Goal: Task Accomplishment & Management: Complete application form

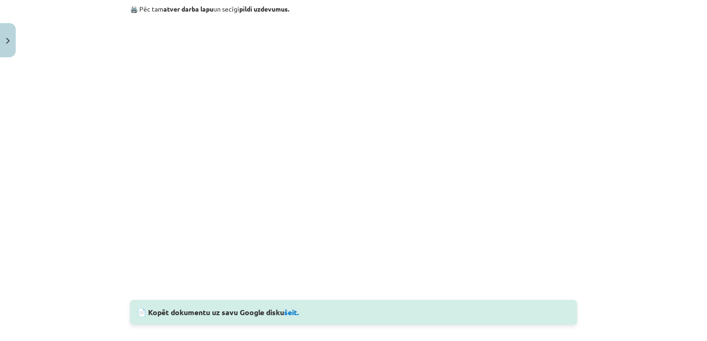
scroll to position [840, 0]
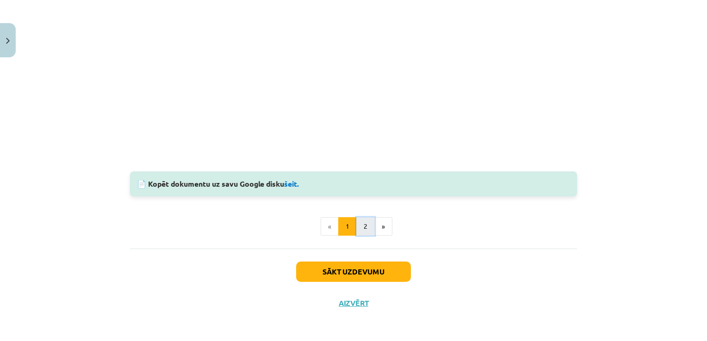
click at [363, 219] on button "2" at bounding box center [365, 226] width 19 height 19
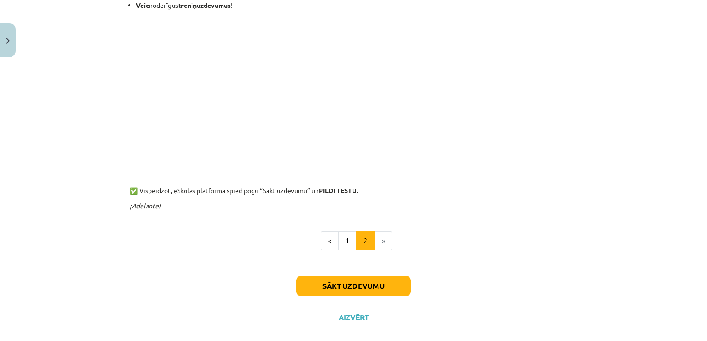
scroll to position [422, 0]
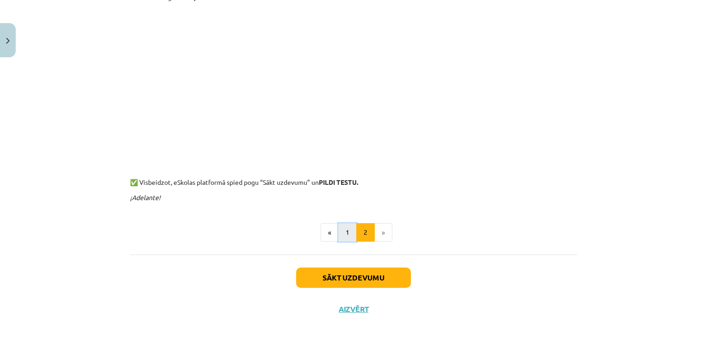
click at [339, 231] on button "1" at bounding box center [347, 232] width 19 height 19
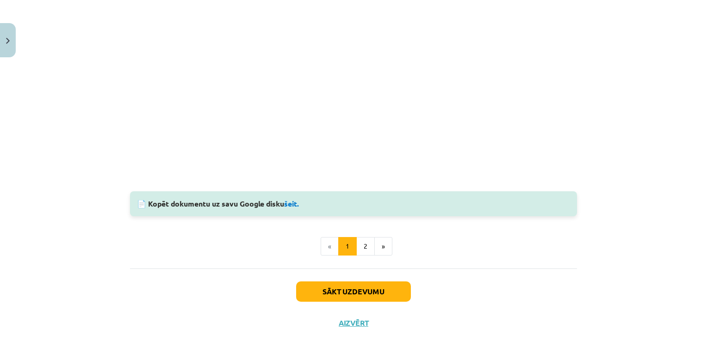
scroll to position [840, 0]
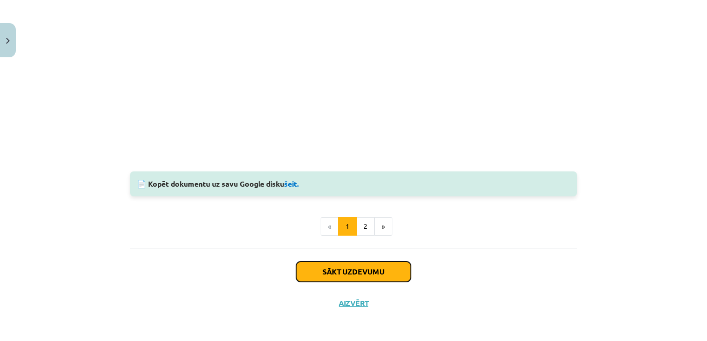
click at [322, 273] on button "Sākt uzdevumu" at bounding box center [353, 272] width 115 height 20
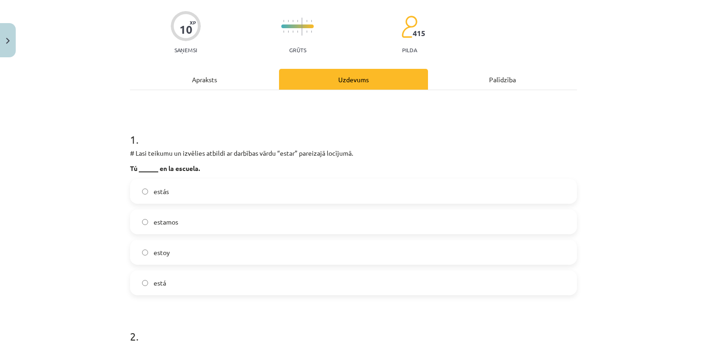
scroll to position [69, 0]
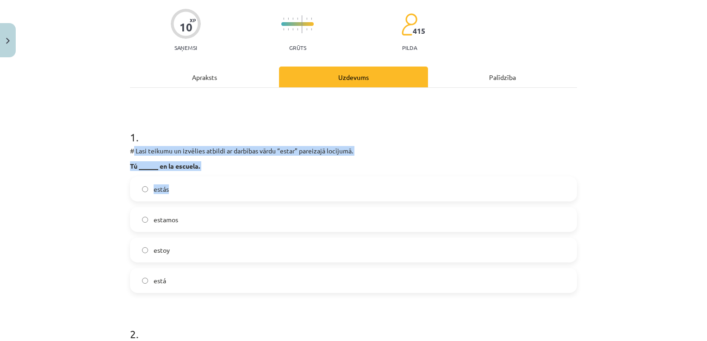
drag, startPoint x: 138, startPoint y: 150, endPoint x: 368, endPoint y: 174, distance: 231.2
click at [368, 174] on div "1 . # Lasi teikumu un izvēlies atbildi ar darbības vārdu “estar” pareizajā locī…" at bounding box center [353, 204] width 447 height 179
copy div "Lasi teikumu un izvēlies atbildi ar darbības vārdu “estar” pareizajā locījumā. …"
click at [67, 173] on div "Mācību tēma: Spāņu valodas b1 - 10. klases 1.ieskaites mācību materiāls #8 📝 Te…" at bounding box center [353, 170] width 707 height 341
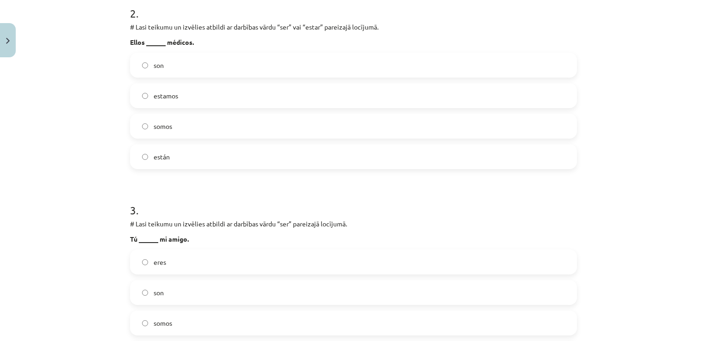
scroll to position [440, 0]
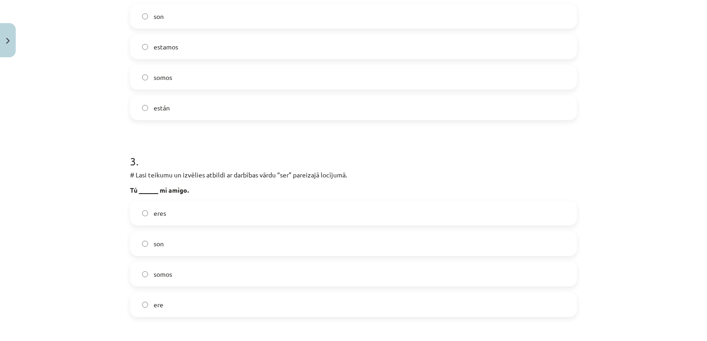
click at [156, 219] on label "eres" at bounding box center [353, 213] width 445 height 23
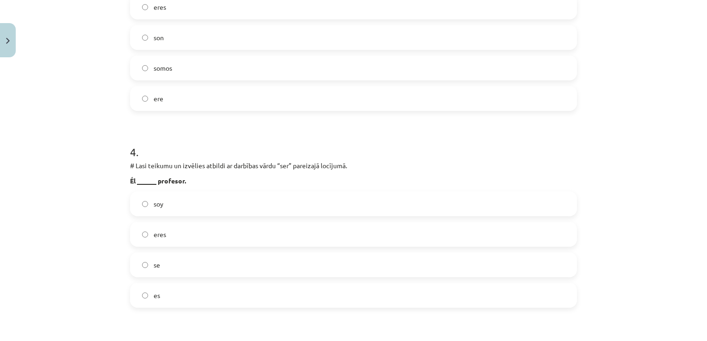
scroll to position [671, 0]
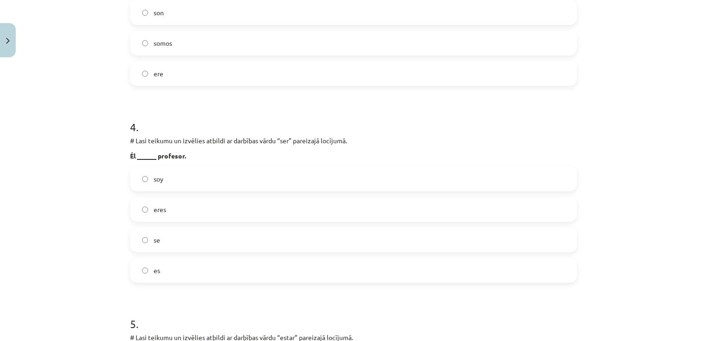
click at [154, 274] on span "es" at bounding box center [157, 271] width 6 height 10
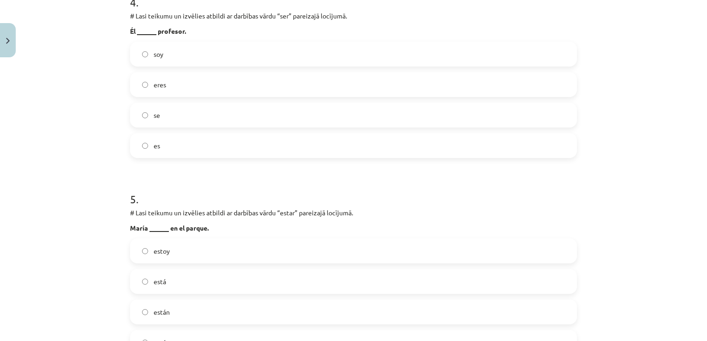
scroll to position [856, 0]
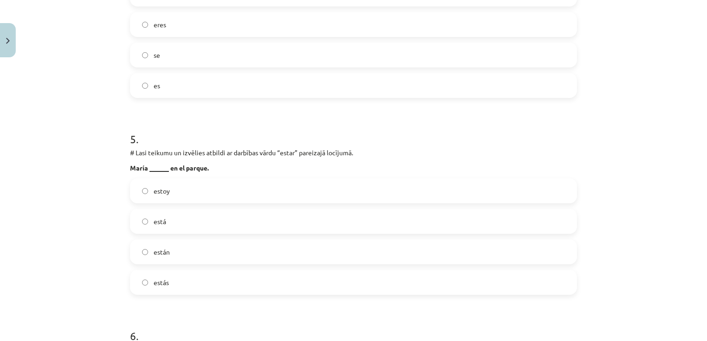
click at [176, 217] on label "está" at bounding box center [353, 221] width 445 height 23
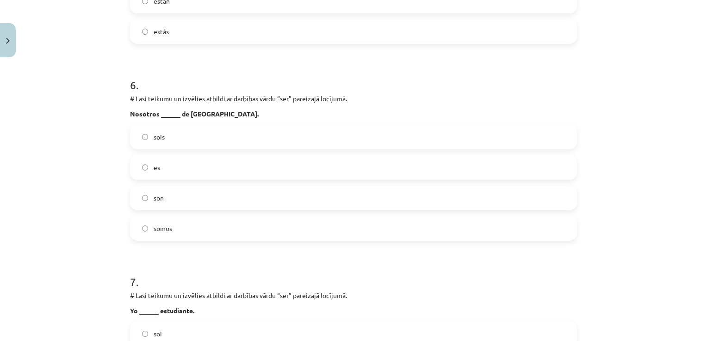
scroll to position [1134, 0]
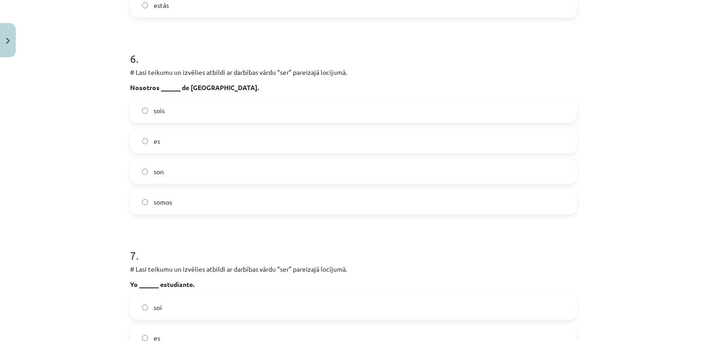
click at [179, 206] on label "somos" at bounding box center [353, 202] width 445 height 23
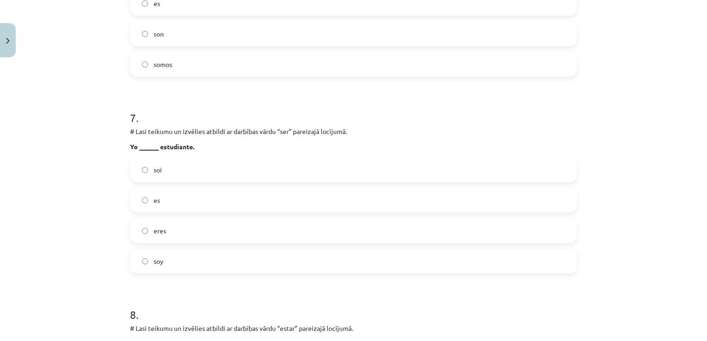
scroll to position [1272, 0]
click at [160, 265] on label "soy" at bounding box center [353, 260] width 445 height 23
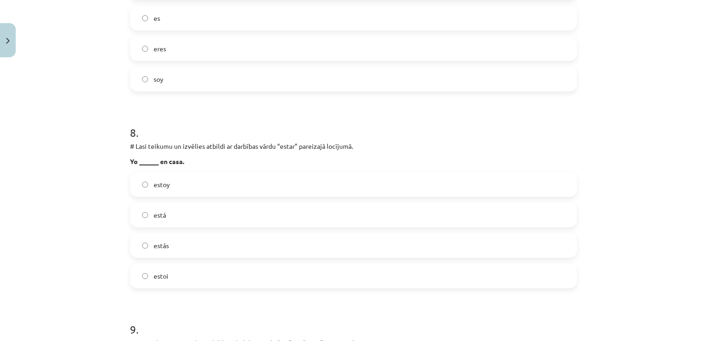
scroll to position [1457, 0]
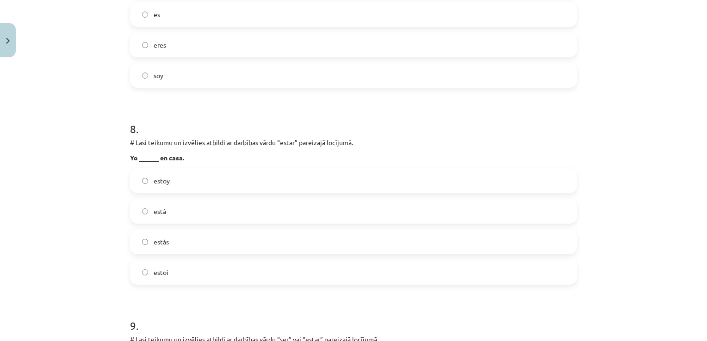
click at [179, 183] on label "estoy" at bounding box center [353, 180] width 445 height 23
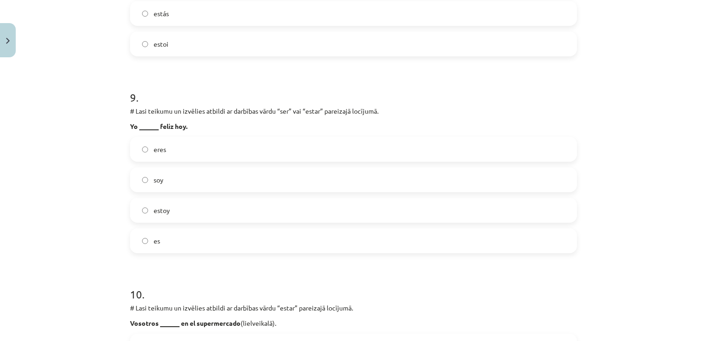
scroll to position [1689, 0]
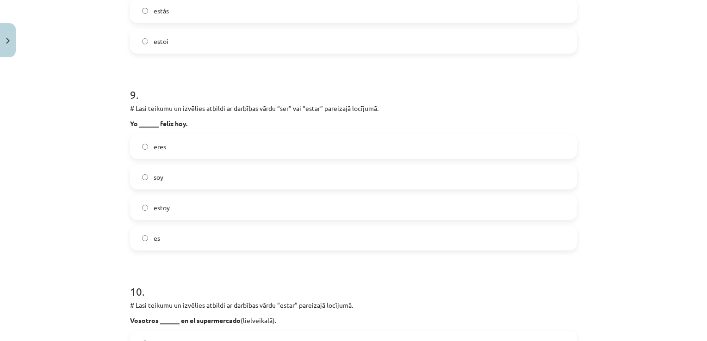
click at [160, 177] on label "soy" at bounding box center [353, 177] width 445 height 23
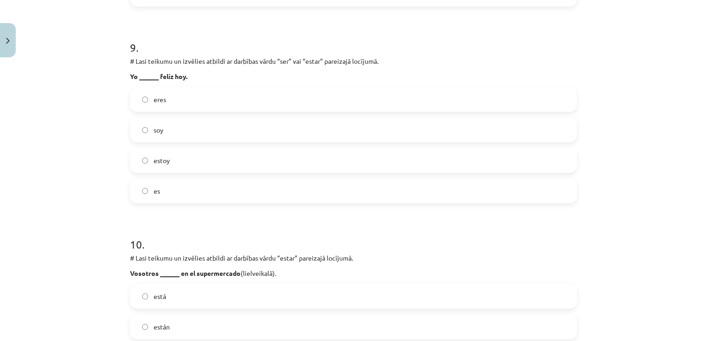
scroll to position [1874, 0]
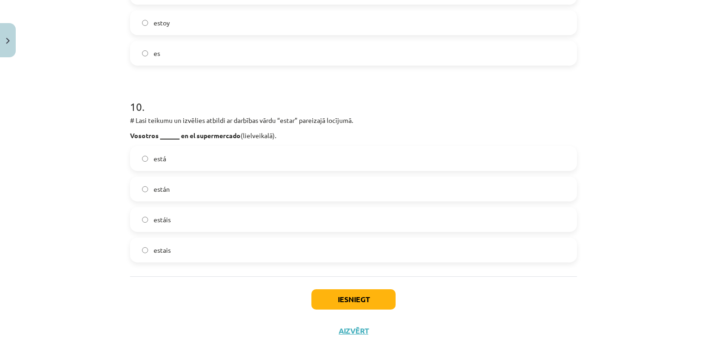
click at [157, 217] on span "estáis" at bounding box center [162, 220] width 17 height 10
click at [366, 297] on button "Iesniegt" at bounding box center [353, 300] width 84 height 20
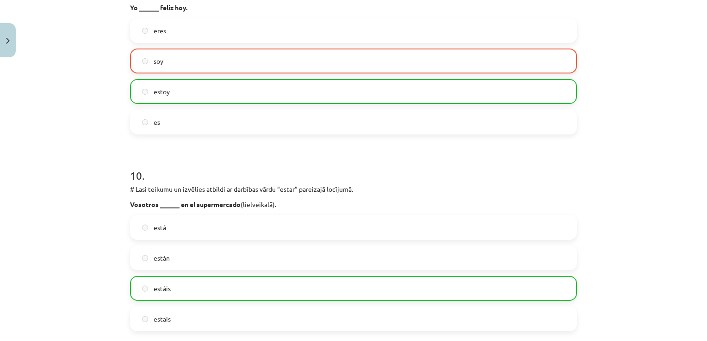
scroll to position [1931, 0]
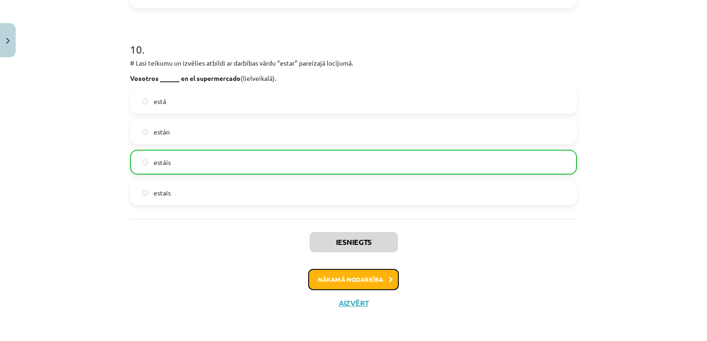
click at [365, 279] on button "Nākamā nodarbība" at bounding box center [353, 279] width 91 height 21
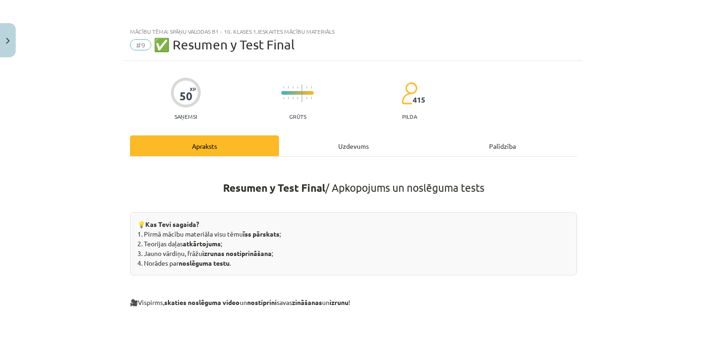
scroll to position [0, 0]
click at [346, 147] on div "Uzdevums" at bounding box center [353, 146] width 149 height 21
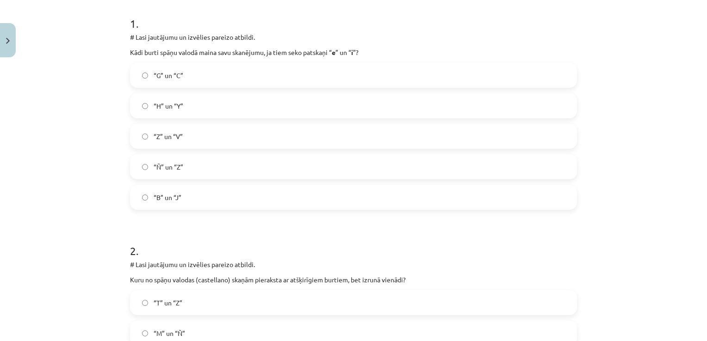
scroll to position [185, 0]
click at [447, 251] on h1 "2 ." at bounding box center [353, 241] width 447 height 29
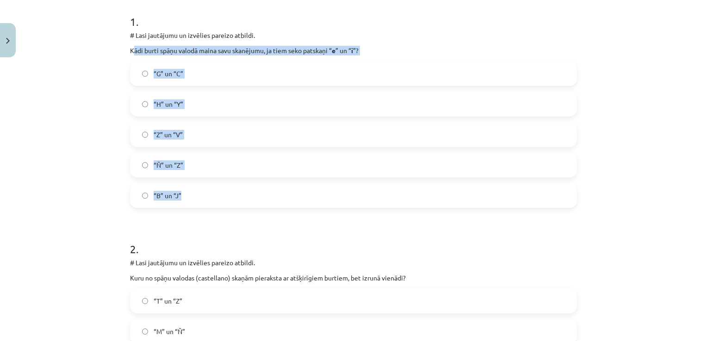
drag, startPoint x: 129, startPoint y: 49, endPoint x: 379, endPoint y: 193, distance: 288.7
click at [379, 193] on div "1 . # Lasi jautājumu un izvēlies pareizo atbildi. Kādi burti spāņu valodā maina…" at bounding box center [353, 103] width 447 height 209
copy div "ādi burti spāņu valodā maina savu skanējumu, ja tiem seko patskaņi “ e ” un “ i…"
click at [71, 116] on div "Mācību tēma: Spāņu valodas b1 - 10. klases 1.ieskaites mācību materiāls #9 ✅ Re…" at bounding box center [353, 170] width 707 height 341
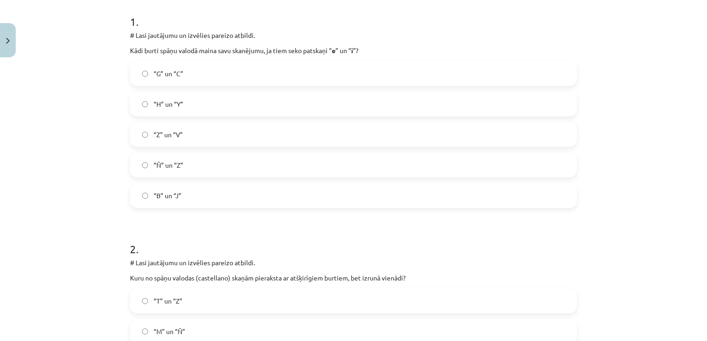
click at [163, 74] on span "“G” un “C”" at bounding box center [169, 74] width 30 height 10
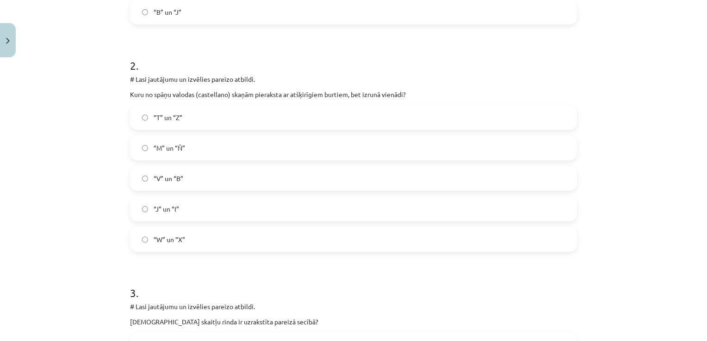
scroll to position [370, 0]
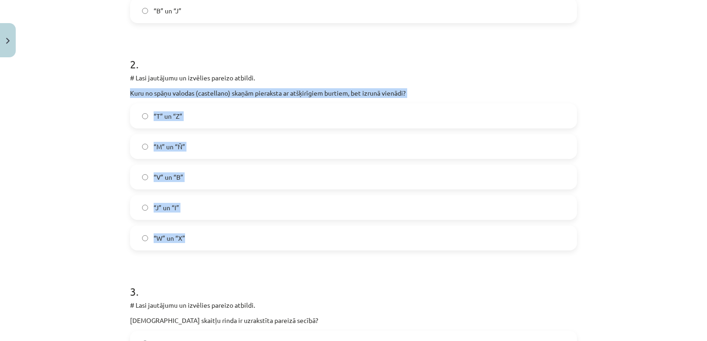
drag, startPoint x: 124, startPoint y: 92, endPoint x: 375, endPoint y: 237, distance: 290.2
copy div "Kuru no spāņu valodas (castellano) skaņām pieraksta ar atšķirīgiem burtiem, bet…"
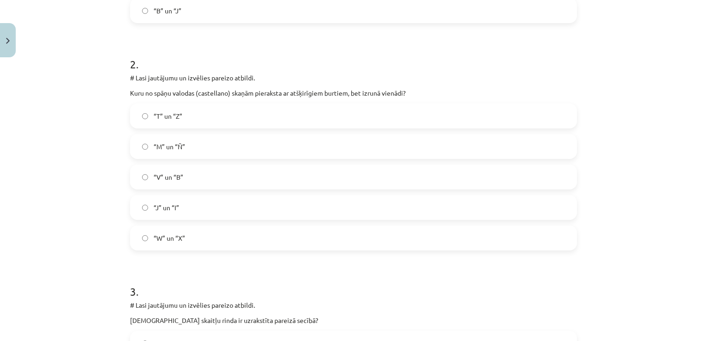
click at [307, 282] on h1 "3 ." at bounding box center [353, 283] width 447 height 29
click at [154, 116] on span "“T” un “Z”" at bounding box center [168, 117] width 29 height 10
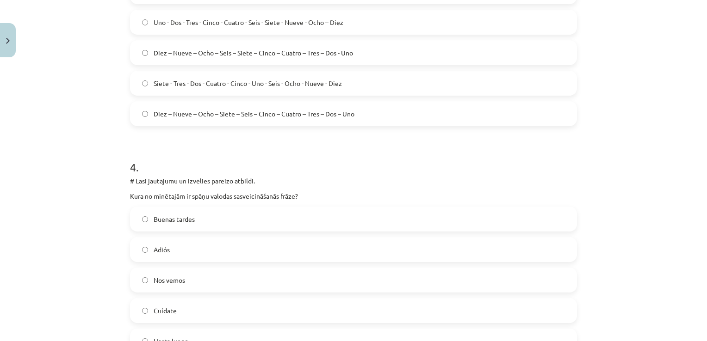
scroll to position [787, 0]
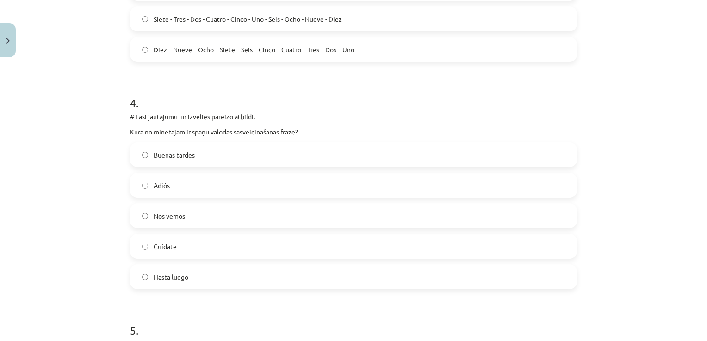
click at [198, 155] on label "Buenas tardes" at bounding box center [353, 154] width 445 height 23
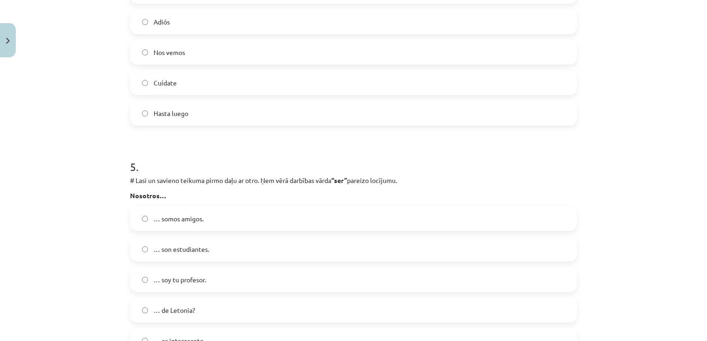
scroll to position [1018, 0]
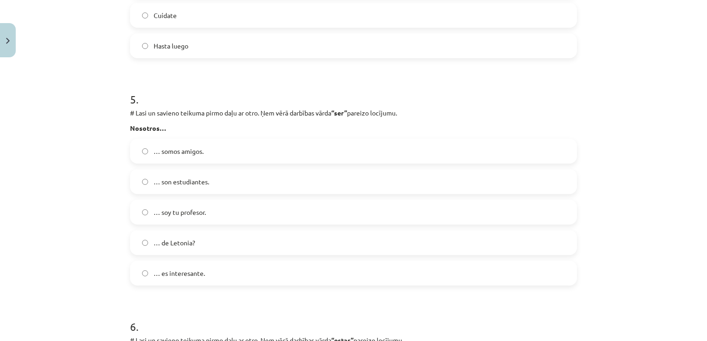
click at [170, 147] on span "… somos amigos." at bounding box center [179, 152] width 50 height 10
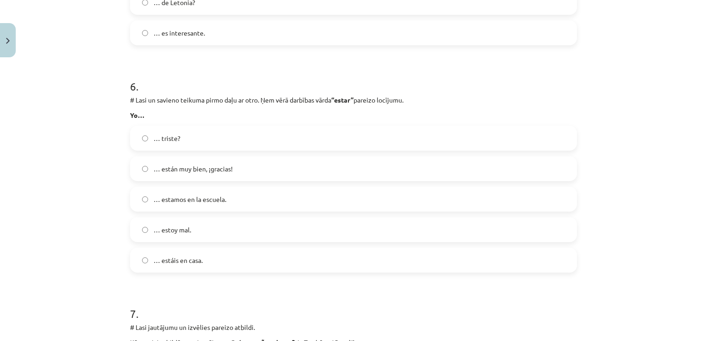
scroll to position [1249, 0]
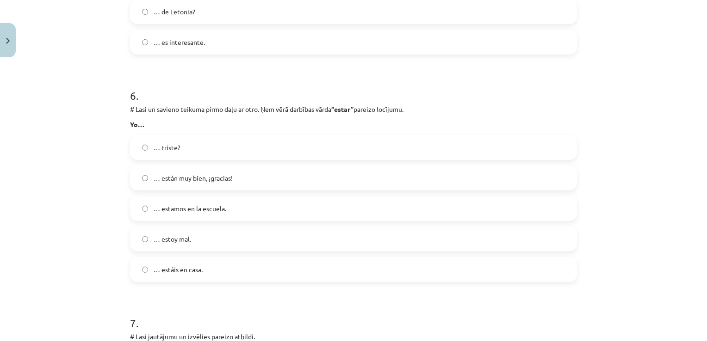
click at [158, 243] on label "… estoy mal." at bounding box center [353, 239] width 445 height 23
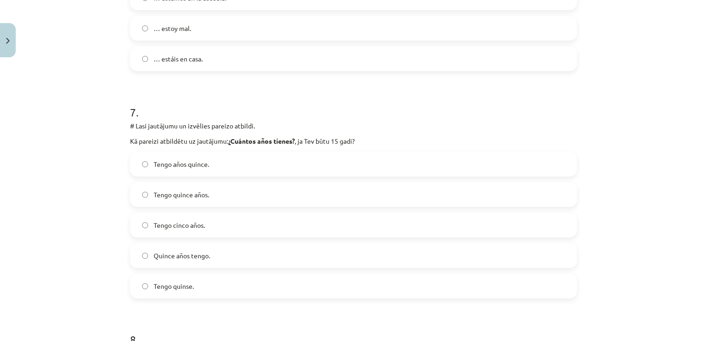
scroll to position [1434, 0]
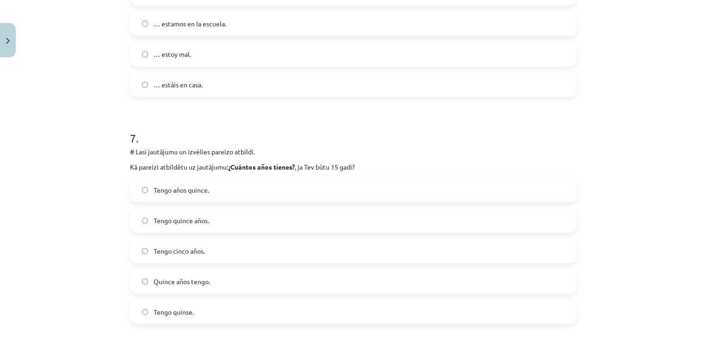
click at [149, 213] on label "Tengo quince años." at bounding box center [353, 220] width 445 height 23
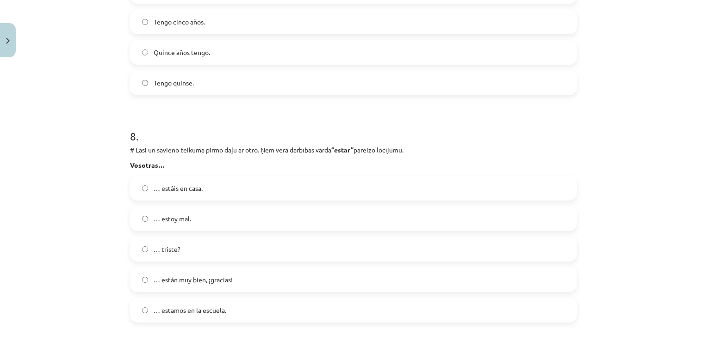
scroll to position [1666, 0]
click at [172, 183] on span "… estáis en casa." at bounding box center [178, 187] width 49 height 10
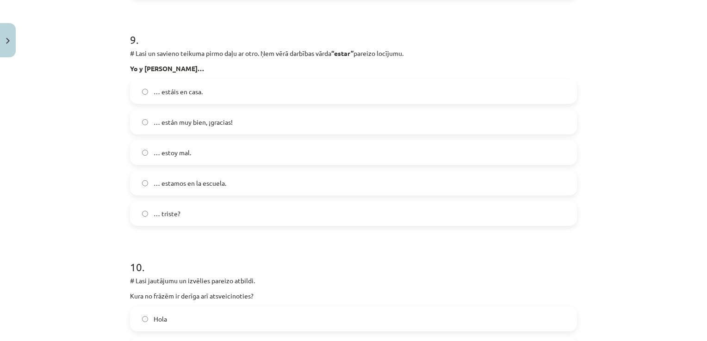
scroll to position [1990, 0]
click at [154, 151] on span "… estoy mal." at bounding box center [172, 152] width 37 height 10
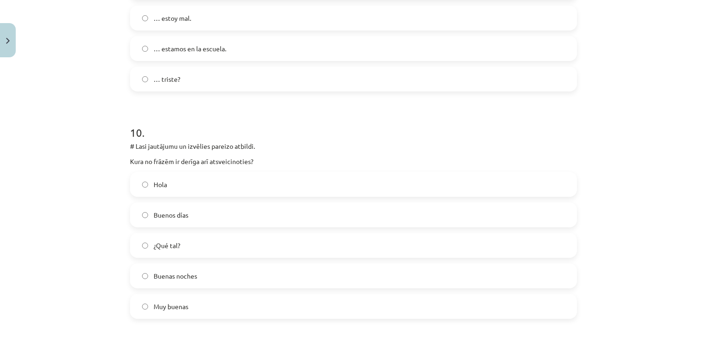
scroll to position [2175, 0]
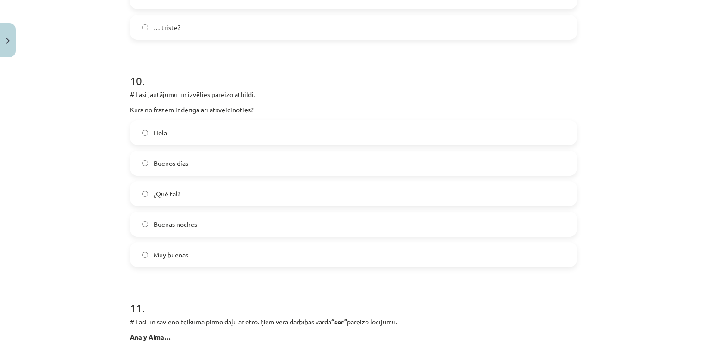
click at [163, 230] on label "Buenas noches" at bounding box center [353, 224] width 445 height 23
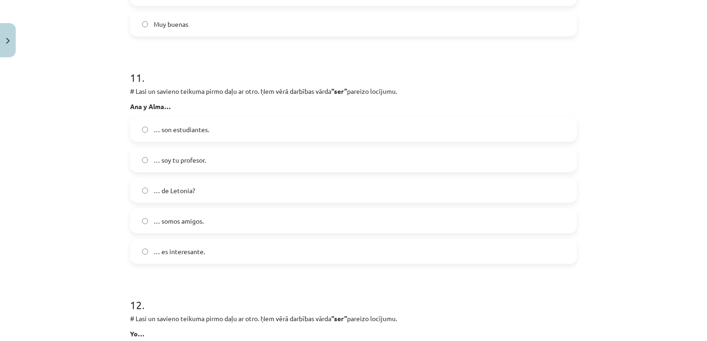
scroll to position [2406, 0]
click at [202, 123] on label "… son estudiantes." at bounding box center [353, 129] width 445 height 23
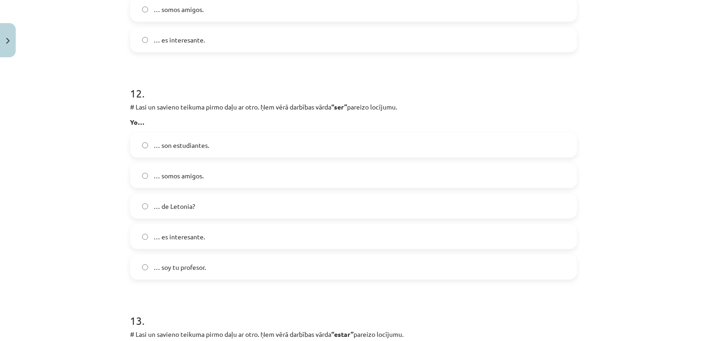
scroll to position [2637, 0]
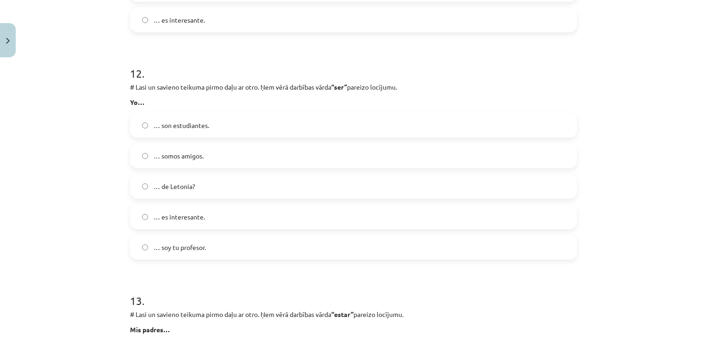
click at [178, 250] on span "… soy tu profesor." at bounding box center [180, 248] width 52 height 10
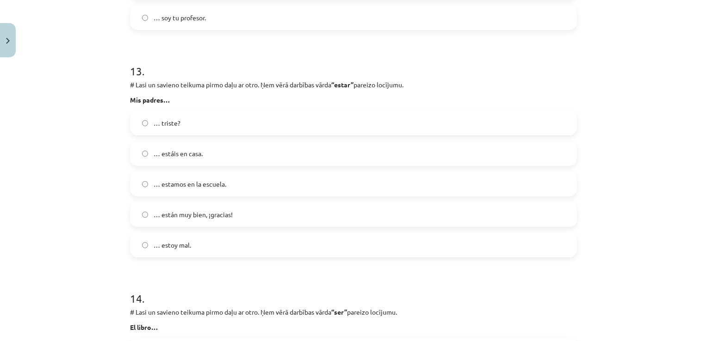
scroll to position [2869, 0]
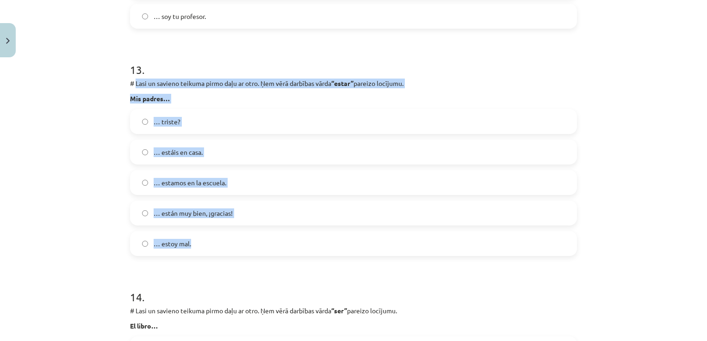
drag, startPoint x: 132, startPoint y: 81, endPoint x: 223, endPoint y: 234, distance: 178.5
click at [223, 234] on div "13 . # Lasi un savieno teikuma pirmo daļu ar otro. Ņem vērā darbības vārda “est…" at bounding box center [353, 151] width 447 height 209
copy div "Lasi un savieno teikuma pirmo daļu ar otro. Ņem vērā darbības vārda “estar” par…"
click at [91, 190] on div "Mācību tēma: Spāņu valodas b1 - 10. klases 1.ieskaites mācību materiāls #9 ✅ Re…" at bounding box center [353, 170] width 707 height 341
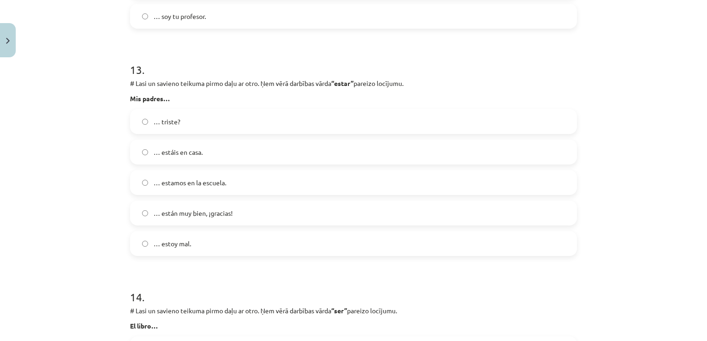
click at [172, 210] on span "… están muy bien, ¡gracias!" at bounding box center [193, 214] width 79 height 10
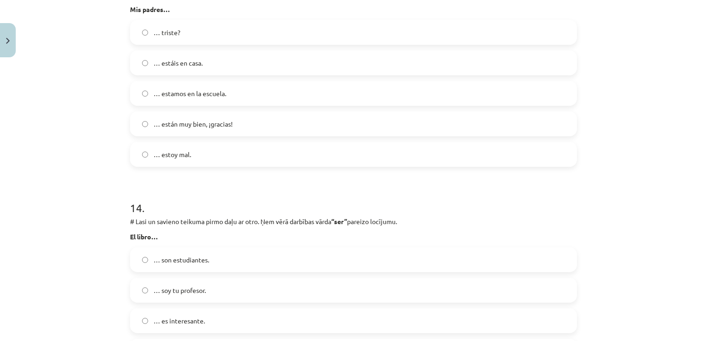
scroll to position [3054, 0]
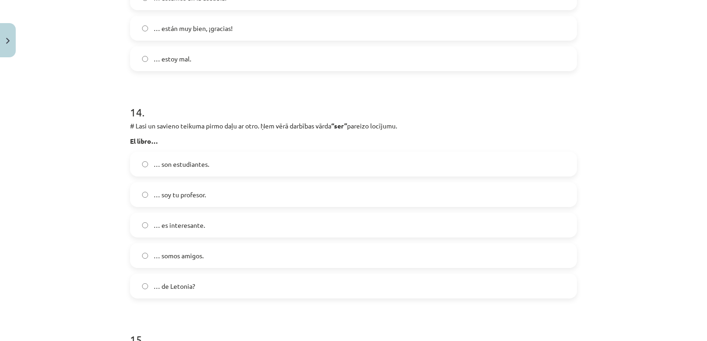
click at [167, 222] on span "… es interesante." at bounding box center [179, 226] width 51 height 10
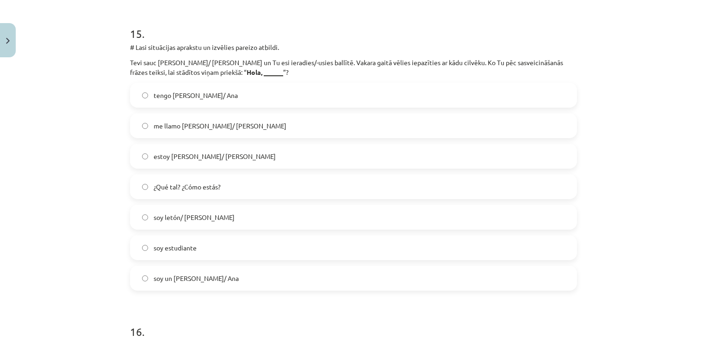
scroll to position [3331, 0]
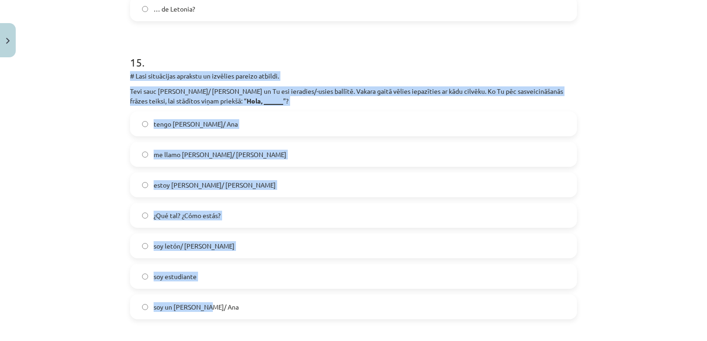
drag, startPoint x: 128, startPoint y: 75, endPoint x: 238, endPoint y: 304, distance: 254.1
click at [238, 304] on div "15 . # Lasi situācijas aprakstu un izvēlies pareizo atbildi. Tevi sauc [PERSON_…" at bounding box center [353, 180] width 447 height 280
copy div "# Lasi situācijas aprakstu un izvēlies pareizo atbildi. Tevi sauc [PERSON_NAME]…"
click at [84, 195] on div "Mācību tēma: Spāņu valodas b1 - 10. klases 1.ieskaites mācību materiāls #9 ✅ Re…" at bounding box center [353, 170] width 707 height 341
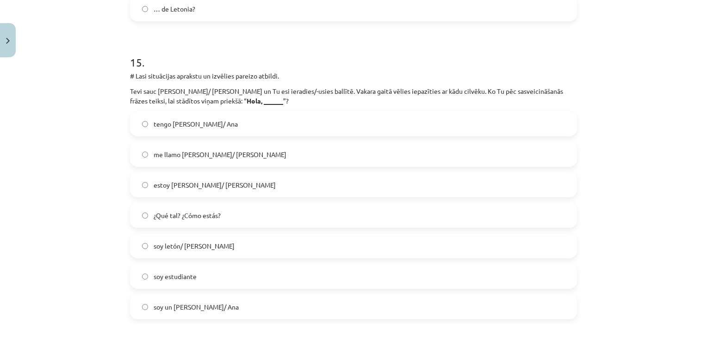
click at [173, 155] on span "me llamo [PERSON_NAME]/ [PERSON_NAME]" at bounding box center [220, 155] width 133 height 10
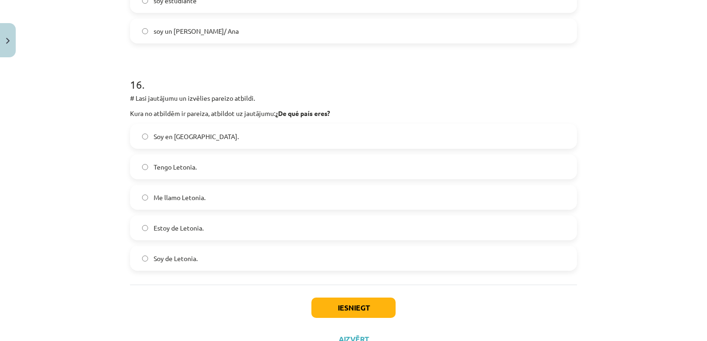
scroll to position [3609, 0]
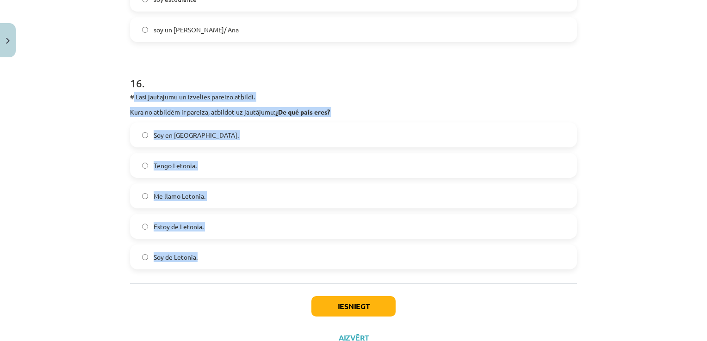
drag, startPoint x: 131, startPoint y: 97, endPoint x: 224, endPoint y: 251, distance: 180.4
click at [224, 251] on div "16 . # Lasi jautājumu un izvēlies pareizo atbildi. Kura no atbildēm ir pareiza,…" at bounding box center [353, 165] width 447 height 209
copy div "Lasi jautājumu un izvēlies pareizo atbildi. Kura no atbildēm ir pareiza, atbild…"
click at [51, 204] on div "Mācību tēma: Spāņu valodas b1 - 10. klases 1.ieskaites mācību materiāls #9 ✅ Re…" at bounding box center [353, 170] width 707 height 341
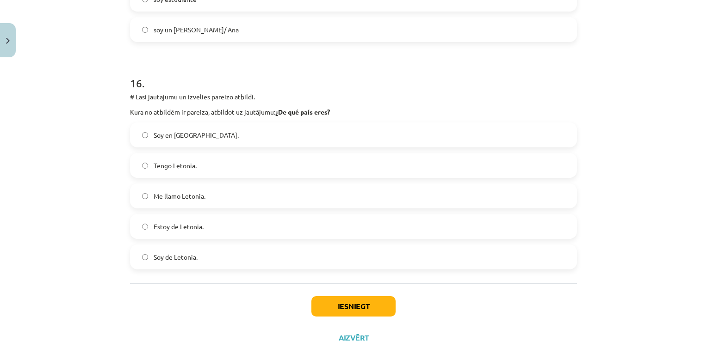
click at [168, 259] on span "Soy de Letonia." at bounding box center [176, 258] width 44 height 10
click at [355, 300] on button "Iesniegt" at bounding box center [353, 307] width 84 height 20
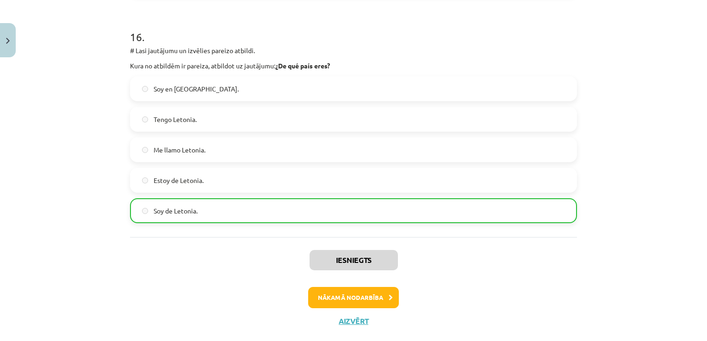
scroll to position [3673, 0]
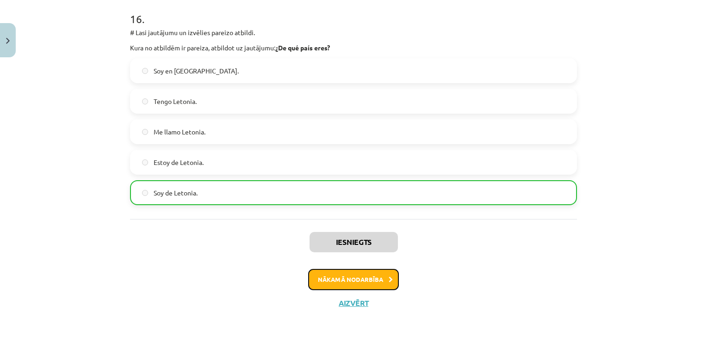
click at [327, 276] on button "Nākamā nodarbība" at bounding box center [353, 279] width 91 height 21
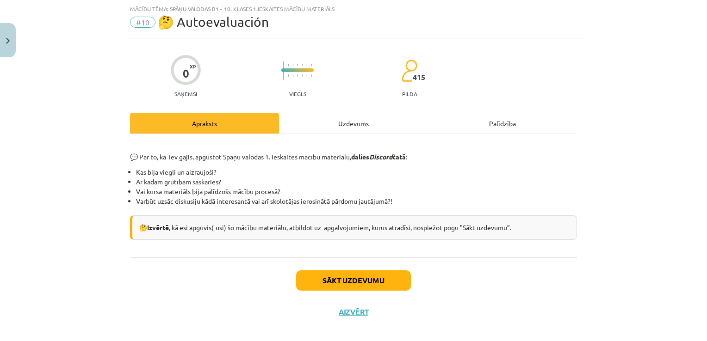
click at [344, 123] on div "Uzdevums" at bounding box center [353, 123] width 149 height 21
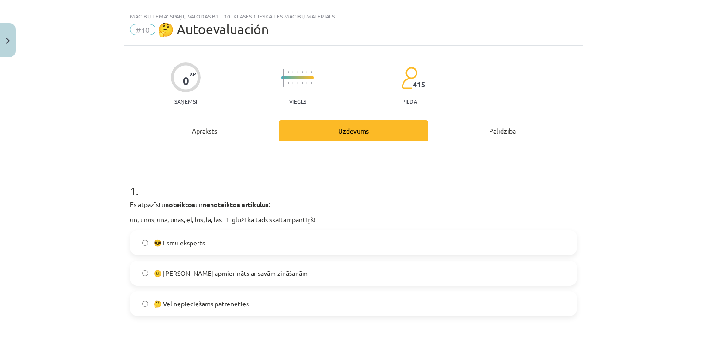
scroll to position [0, 0]
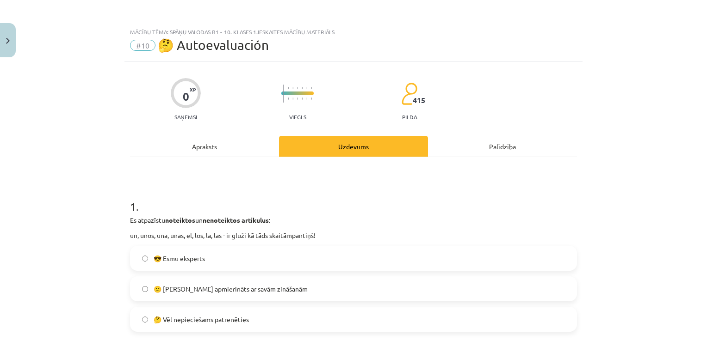
click at [180, 151] on div "Apraksts" at bounding box center [204, 146] width 149 height 21
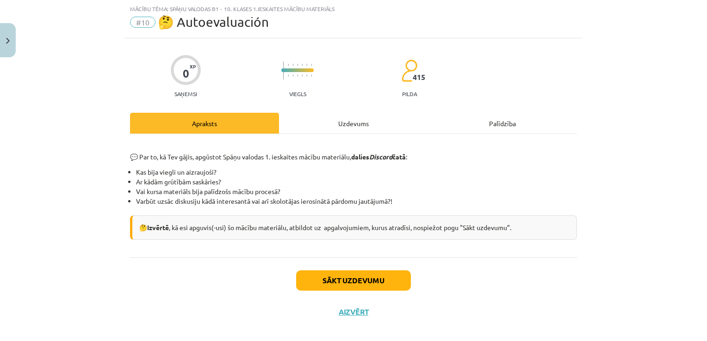
scroll to position [32, 0]
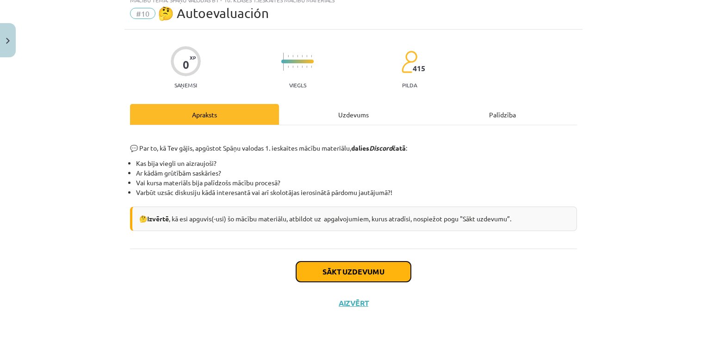
click at [330, 272] on button "Sākt uzdevumu" at bounding box center [353, 272] width 115 height 20
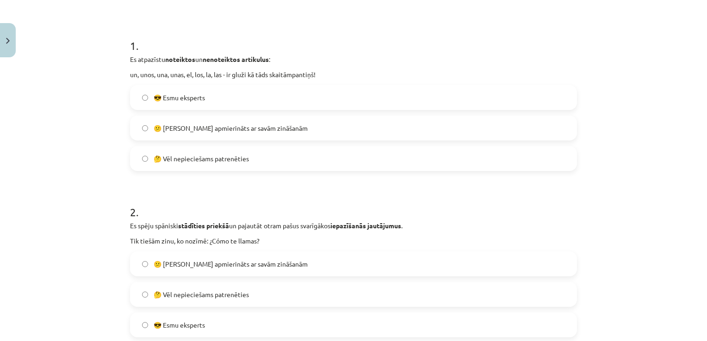
scroll to position [162, 0]
click at [214, 160] on span "🤔 Vēl nepieciešams patrenēties" at bounding box center [201, 158] width 95 height 10
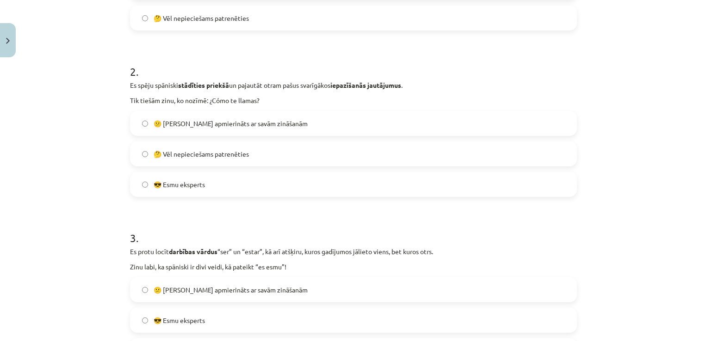
scroll to position [301, 0]
click at [228, 156] on span "🤔 Vēl nepieciešams patrenēties" at bounding box center [201, 155] width 95 height 10
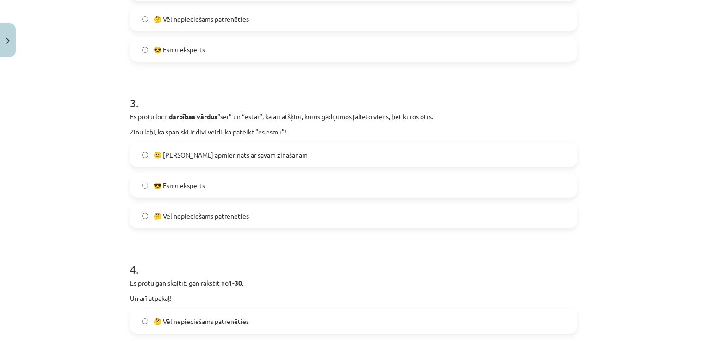
scroll to position [440, 0]
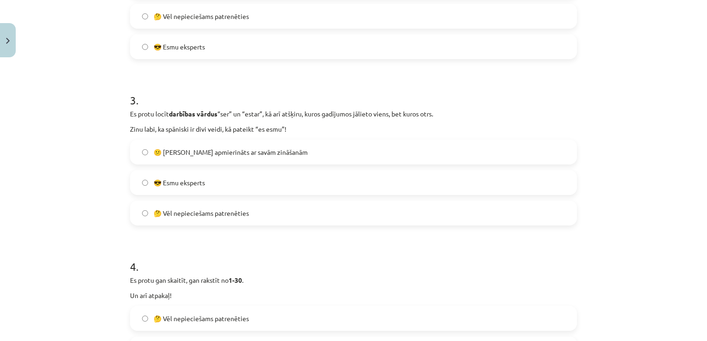
click at [230, 211] on span "🤔 Vēl nepieciešams patrenēties" at bounding box center [201, 214] width 95 height 10
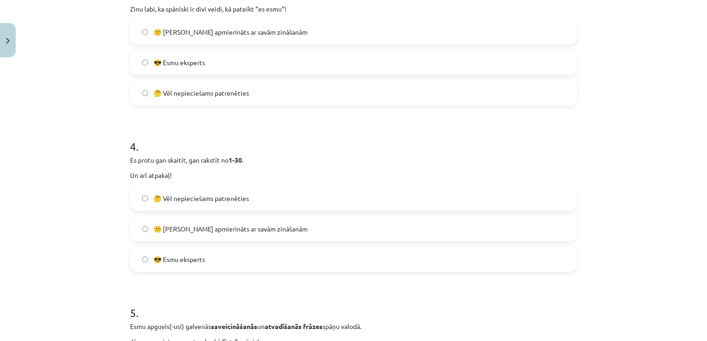
scroll to position [625, 0]
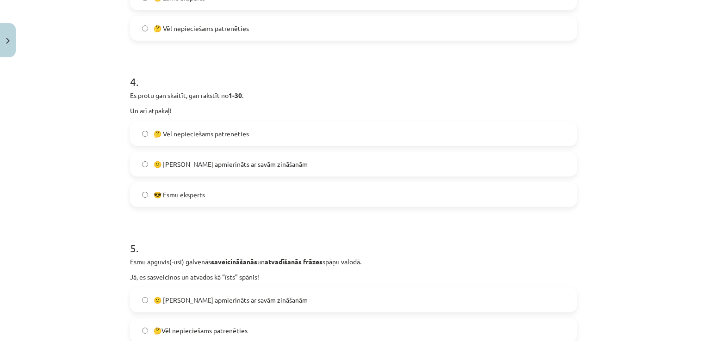
click at [196, 141] on label "🤔 Vēl nepieciešams patrenēties" at bounding box center [353, 133] width 445 height 23
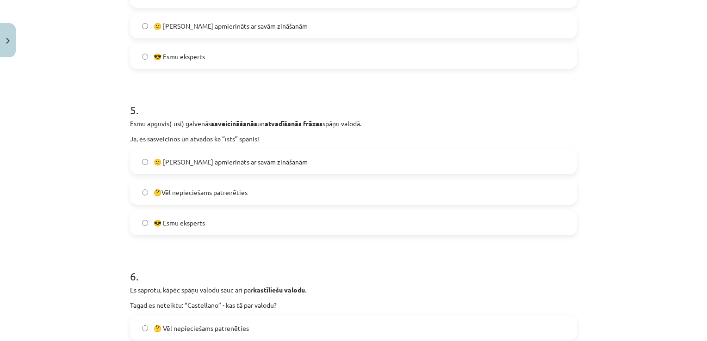
scroll to position [763, 0]
click at [190, 218] on span "😎 Esmu eksperts" at bounding box center [179, 223] width 51 height 10
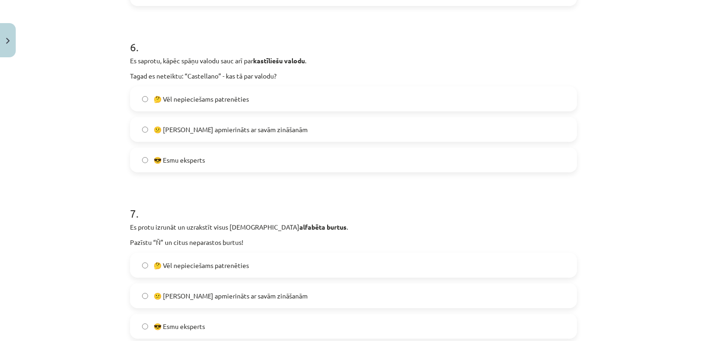
scroll to position [995, 0]
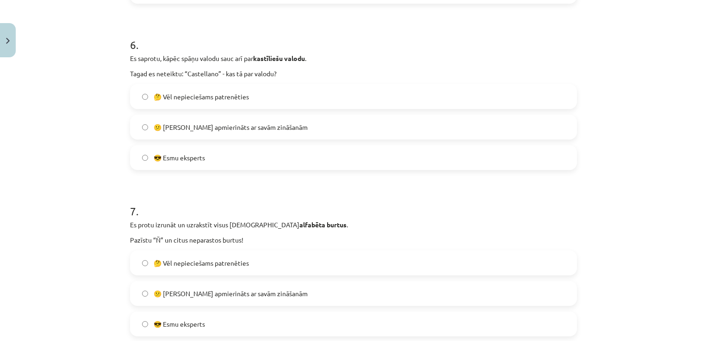
click at [211, 155] on label "😎 Esmu eksperts" at bounding box center [353, 157] width 445 height 23
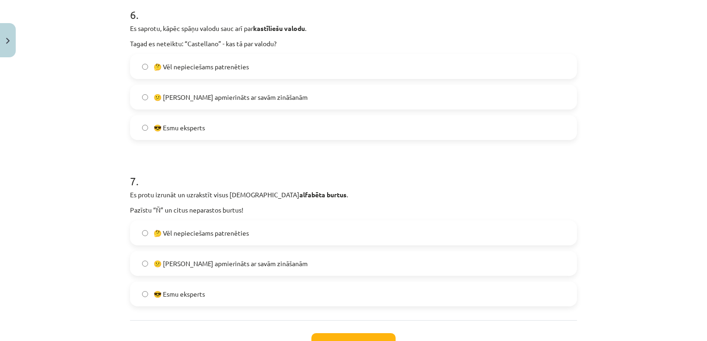
scroll to position [1097, 0]
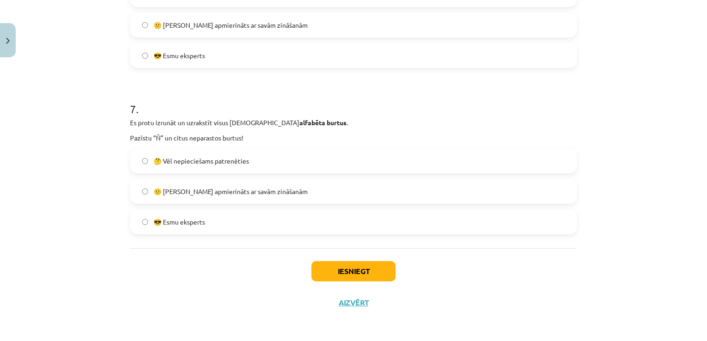
click at [190, 164] on span "🤔 Vēl nepieciešams patrenēties" at bounding box center [201, 161] width 95 height 10
click at [363, 267] on button "Iesniegt" at bounding box center [353, 271] width 84 height 20
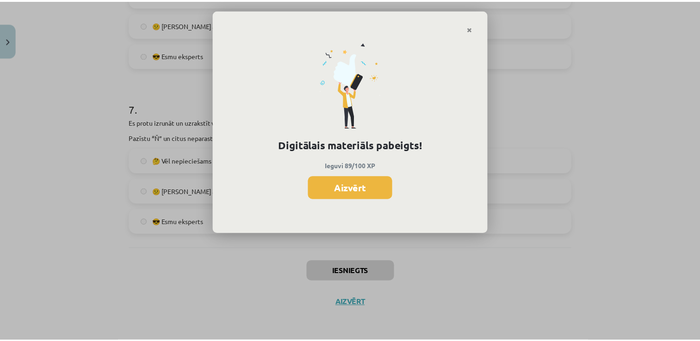
scroll to position [246, 0]
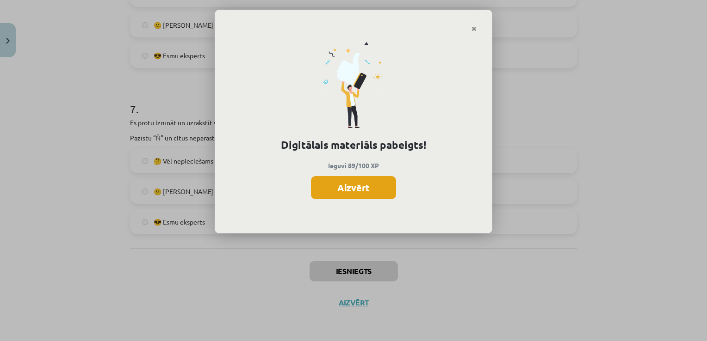
click at [351, 188] on button "Aizvērt" at bounding box center [353, 187] width 85 height 23
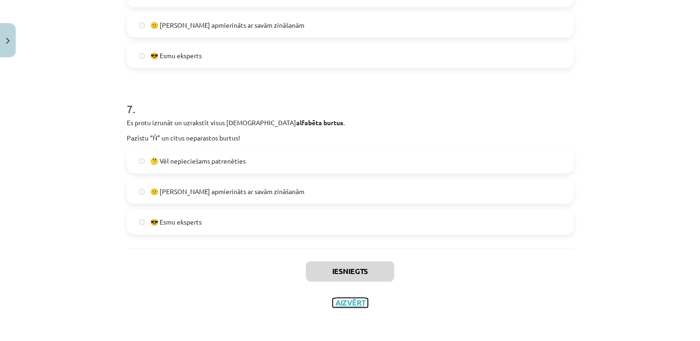
click at [347, 303] on button "Aizvērt" at bounding box center [350, 302] width 35 height 9
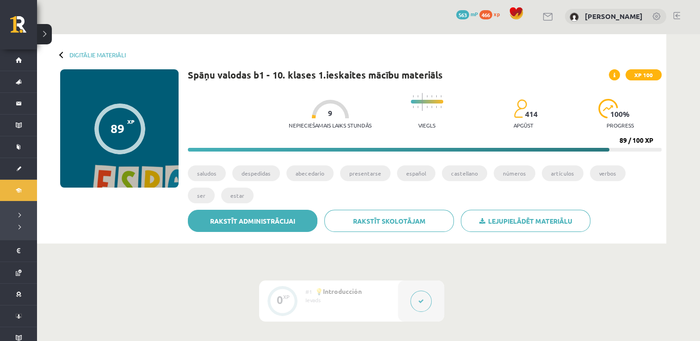
scroll to position [0, 0]
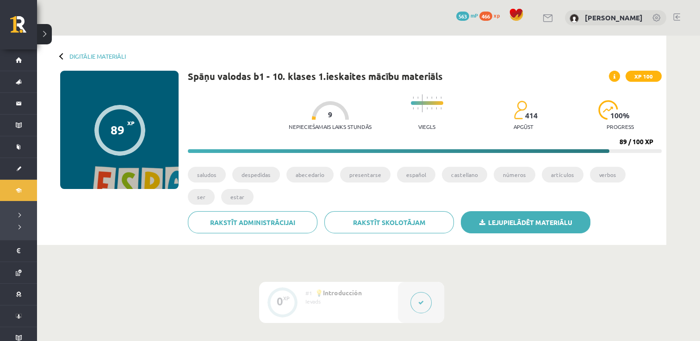
click at [537, 219] on link "Lejupielādēt materiālu" at bounding box center [526, 222] width 130 height 22
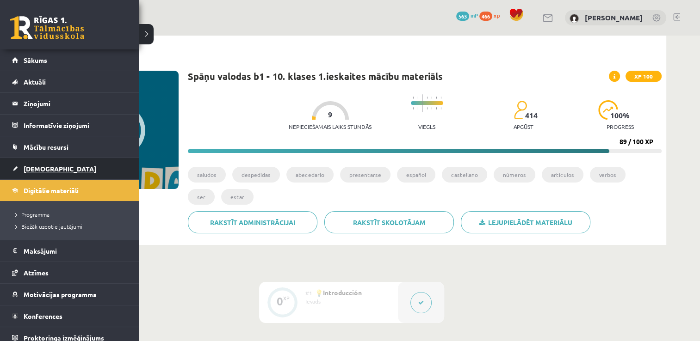
click at [42, 166] on span "[DEMOGRAPHIC_DATA]" at bounding box center [60, 169] width 73 height 8
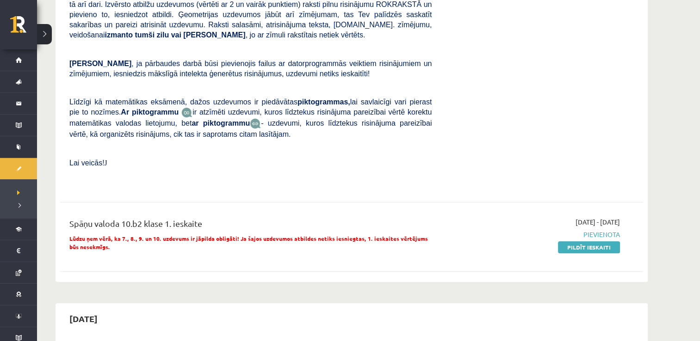
scroll to position [324, 0]
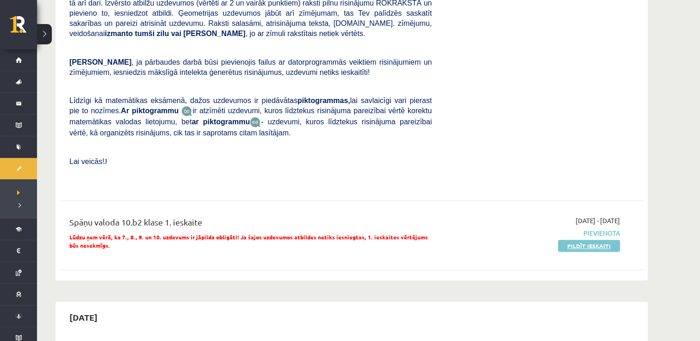
click at [588, 240] on link "Pildīt ieskaiti" at bounding box center [589, 246] width 62 height 12
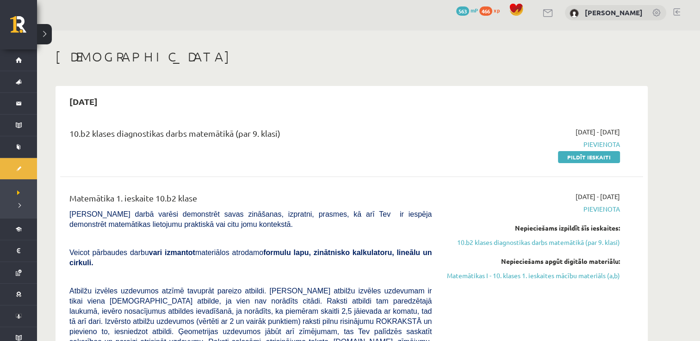
scroll to position [0, 0]
